Goal: Task Accomplishment & Management: Manage account settings

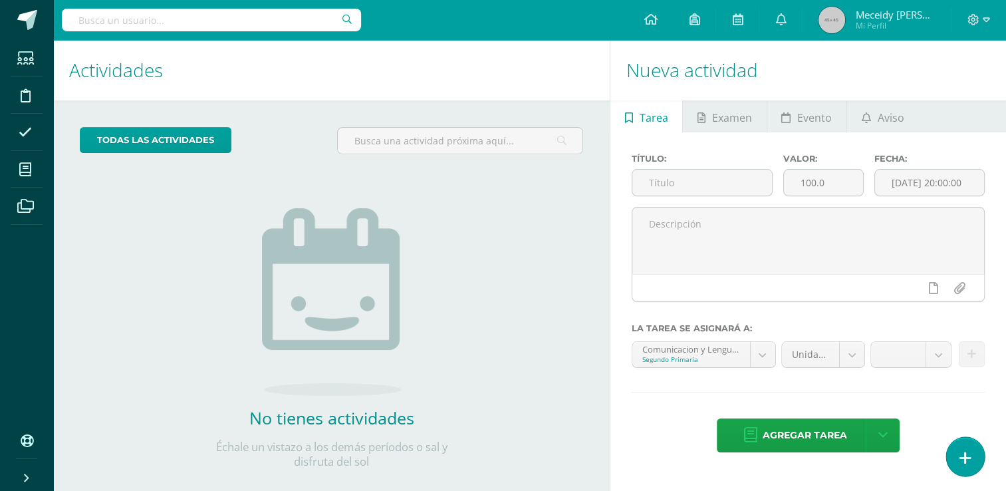
click at [973, 457] on link at bounding box center [965, 456] width 38 height 39
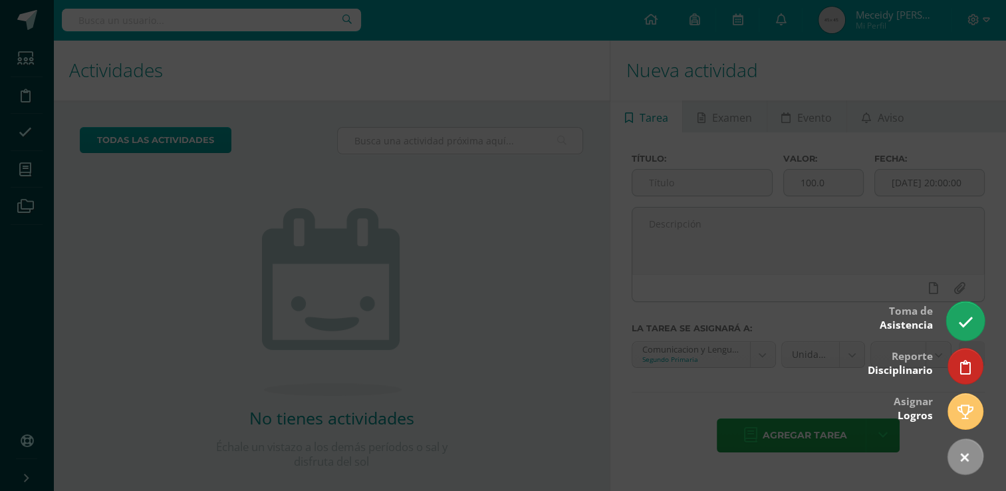
click at [961, 320] on icon at bounding box center [964, 321] width 15 height 15
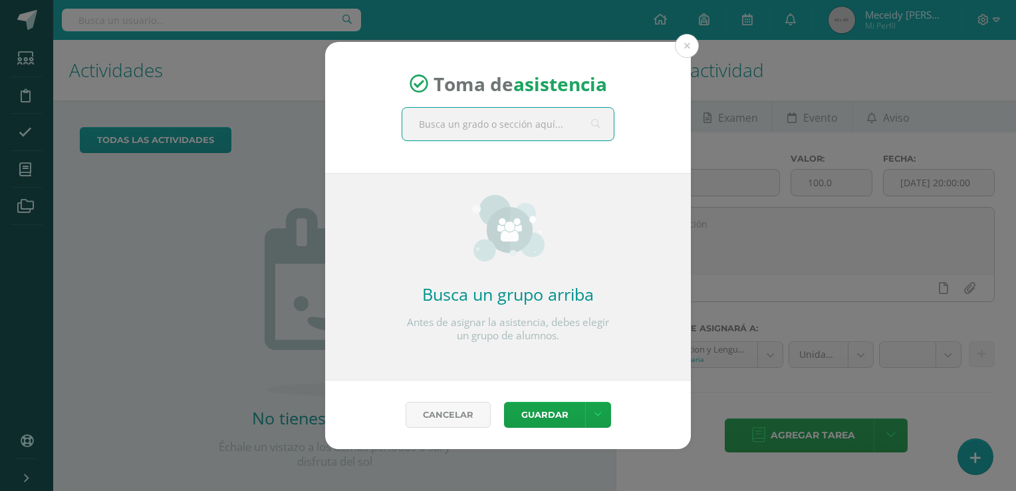
click at [480, 129] on input "text" at bounding box center [507, 124] width 211 height 33
type input "tercero"
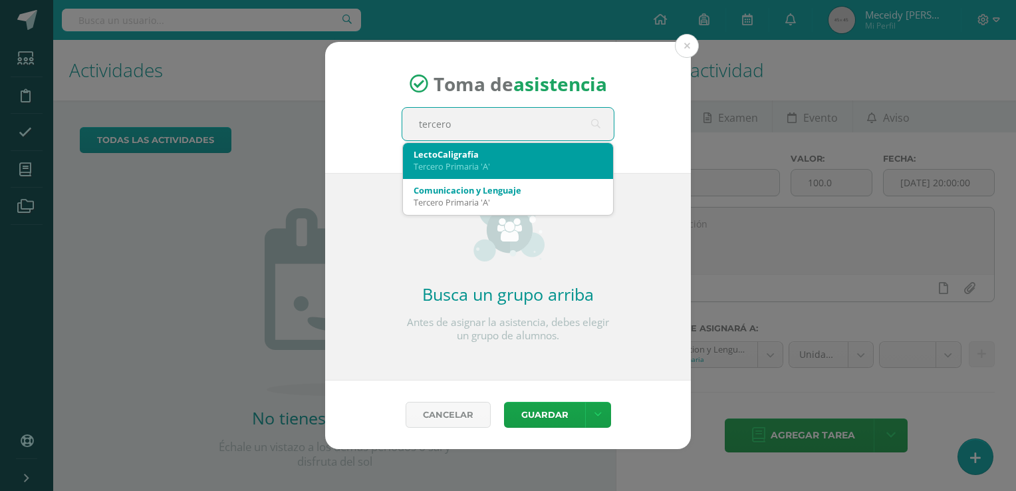
click at [467, 160] on div "Tercero Primaria 'A'" at bounding box center [507, 166] width 189 height 12
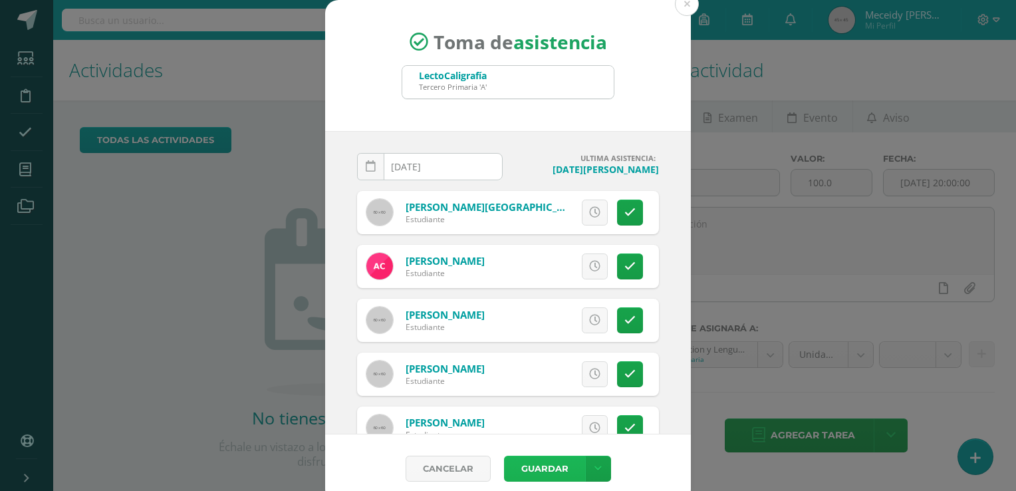
click at [513, 467] on button "Guardar" at bounding box center [544, 468] width 81 height 26
